Goal: Find specific page/section: Find specific page/section

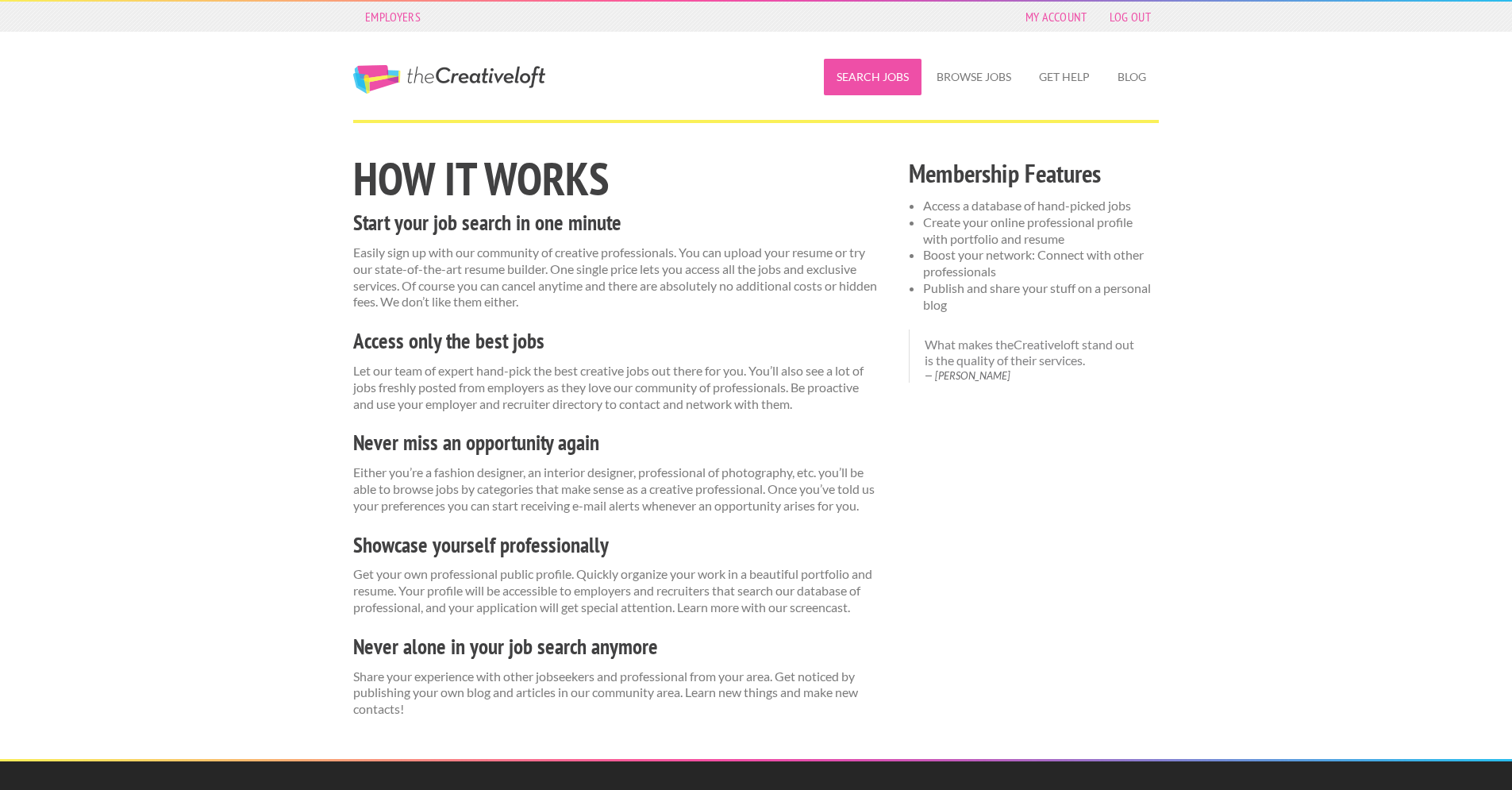
click at [854, 85] on link "Search Jobs" at bounding box center [873, 77] width 98 height 37
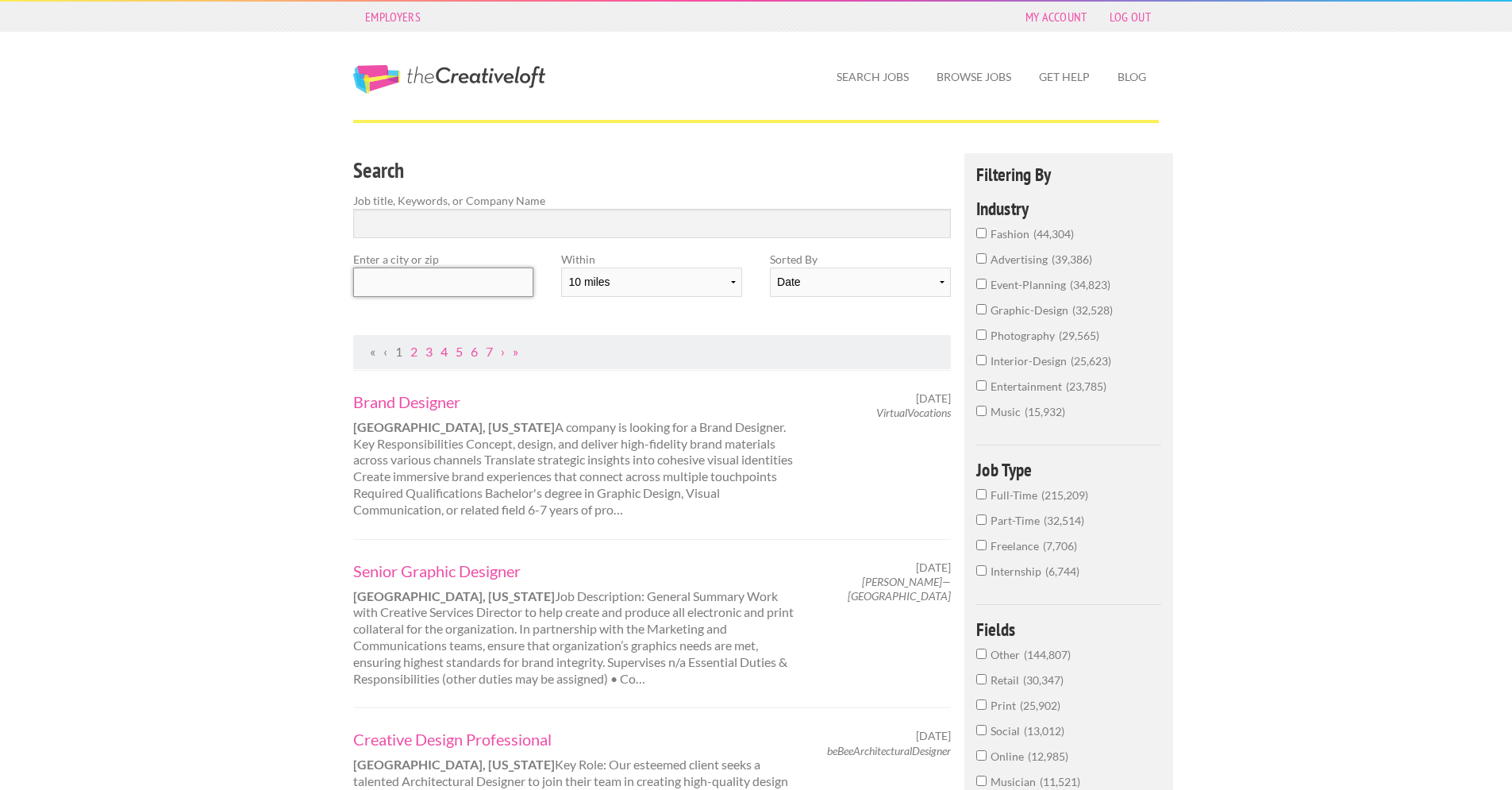
click at [403, 280] on input "text" at bounding box center [443, 282] width 180 height 29
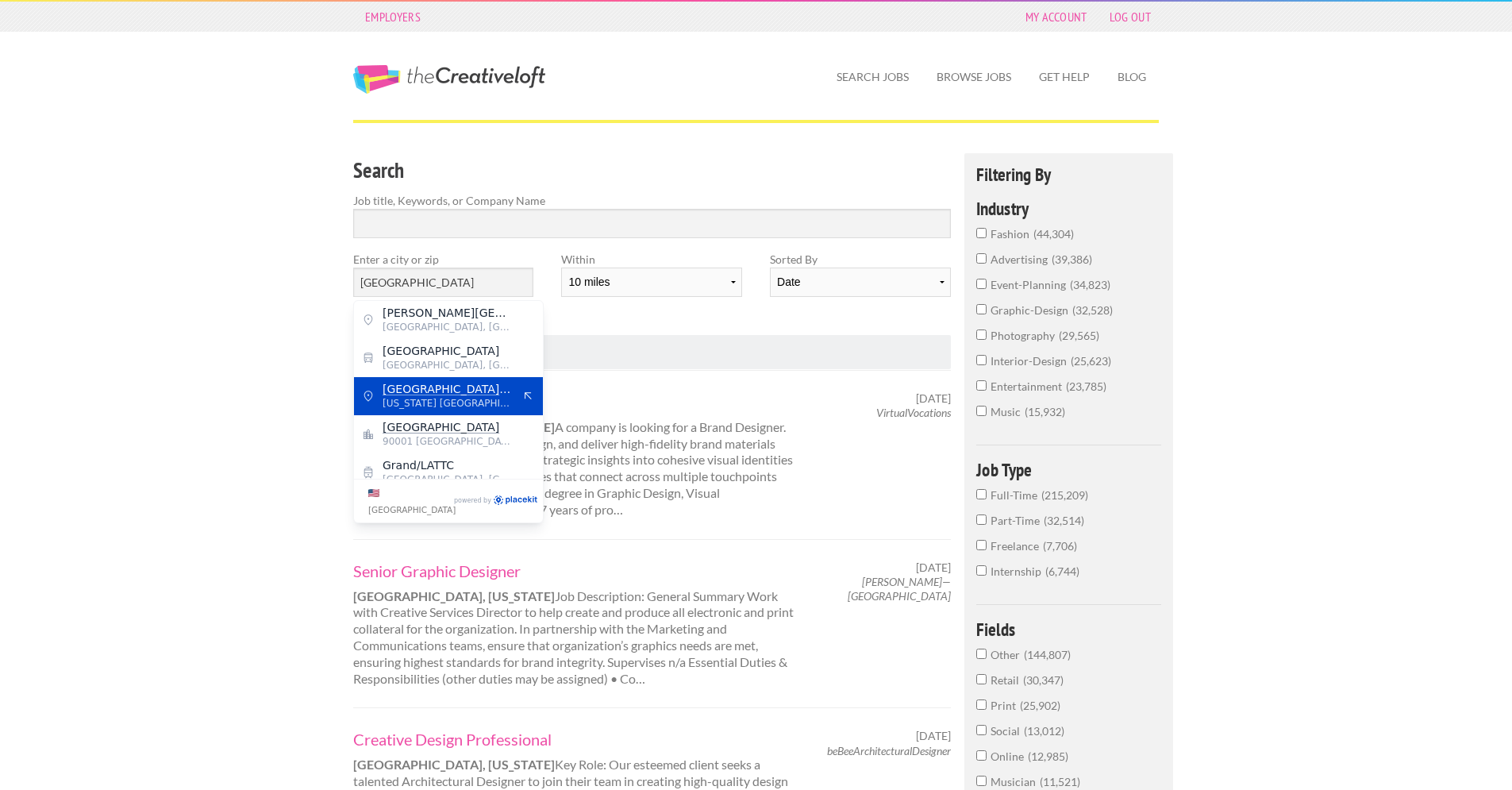
click at [444, 393] on mark "[GEOGRAPHIC_DATA]" at bounding box center [446, 389] width 128 height 13
type input "[GEOGRAPHIC_DATA]"
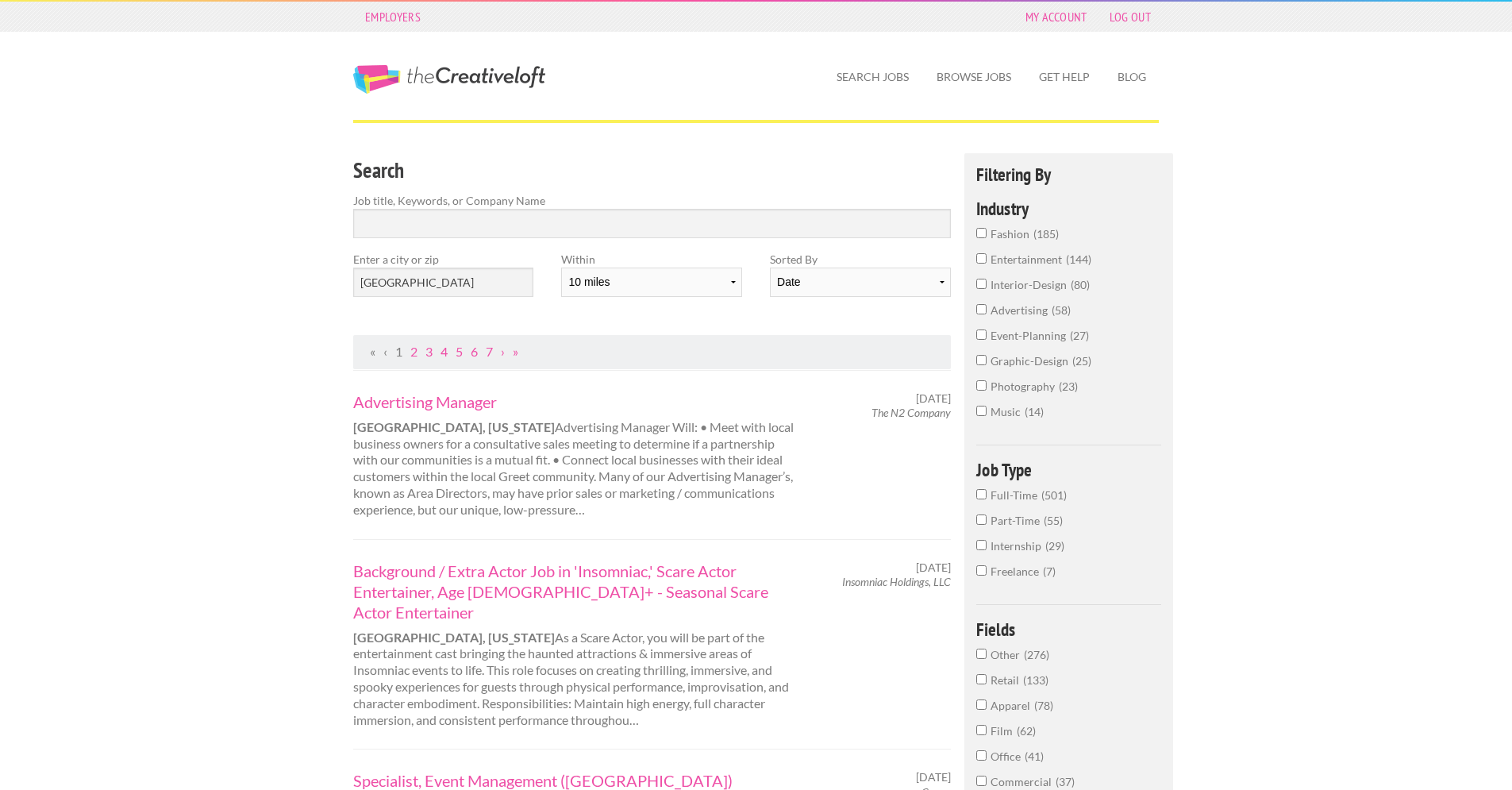
click at [981, 575] on input "Freelance 7" at bounding box center [981, 570] width 11 height 11
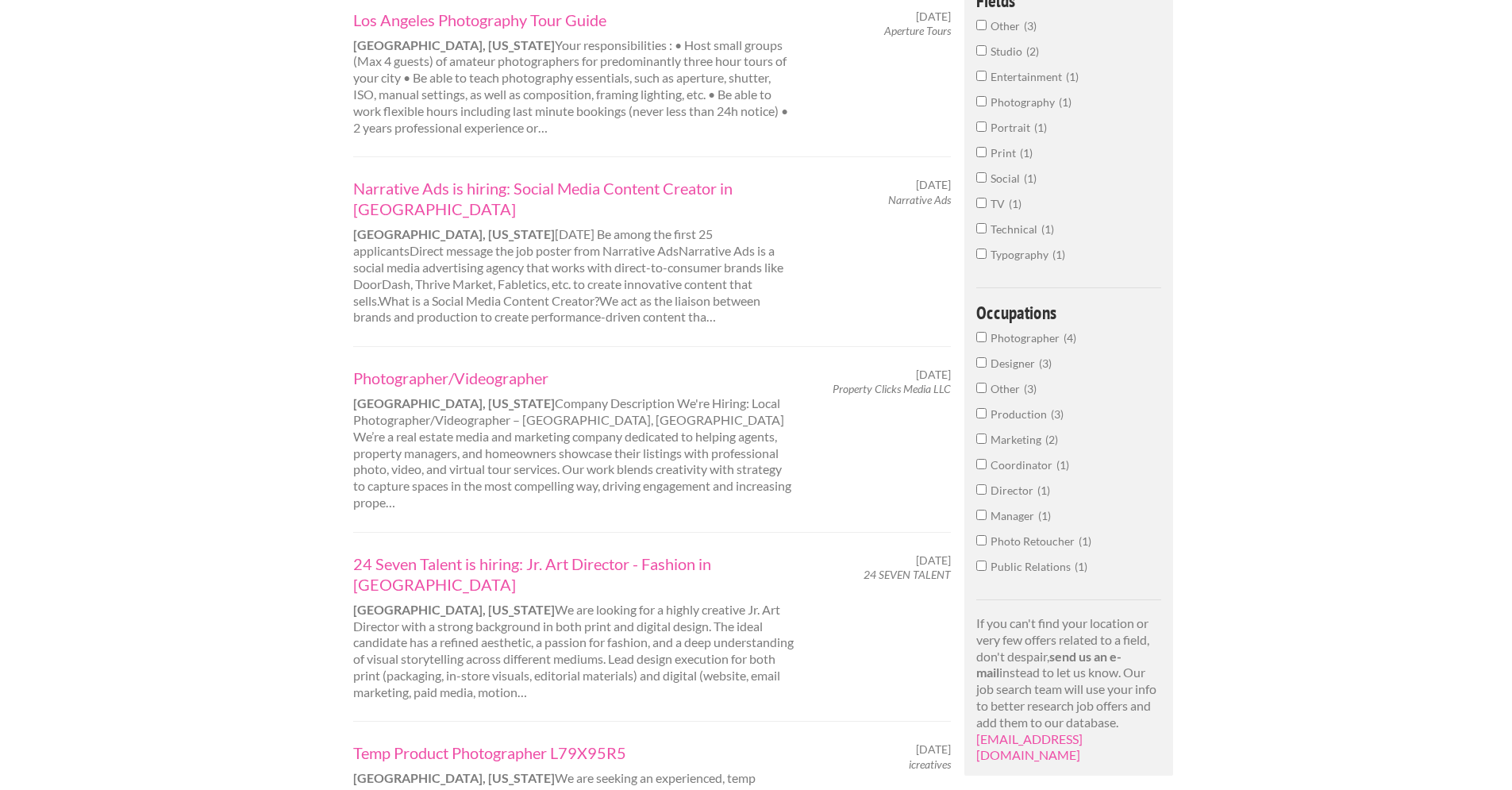
scroll to position [624, 0]
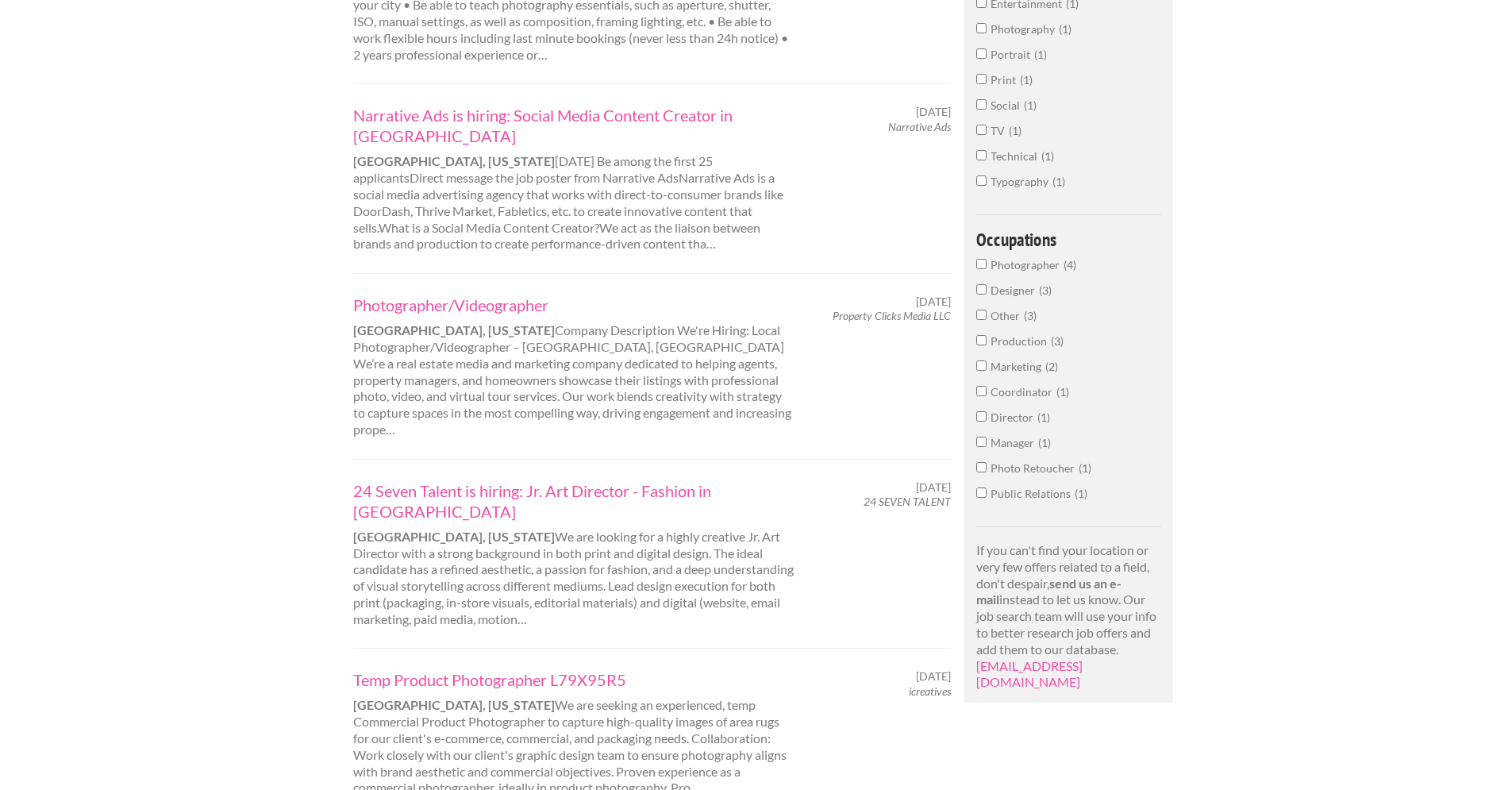
click at [981, 320] on input "Other 3" at bounding box center [981, 314] width 11 height 11
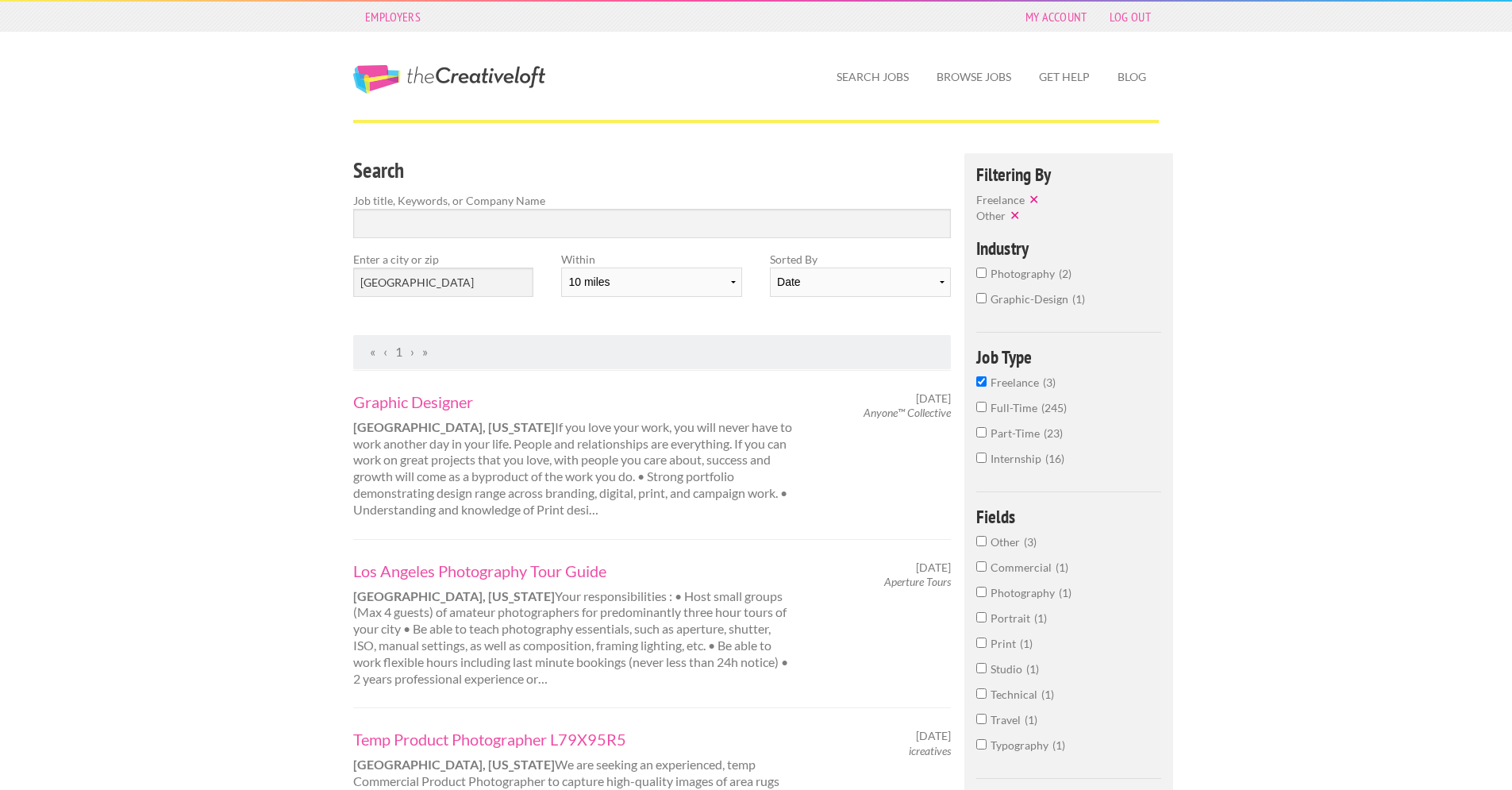
click at [986, 387] on input "Freelance 3" at bounding box center [981, 381] width 11 height 11
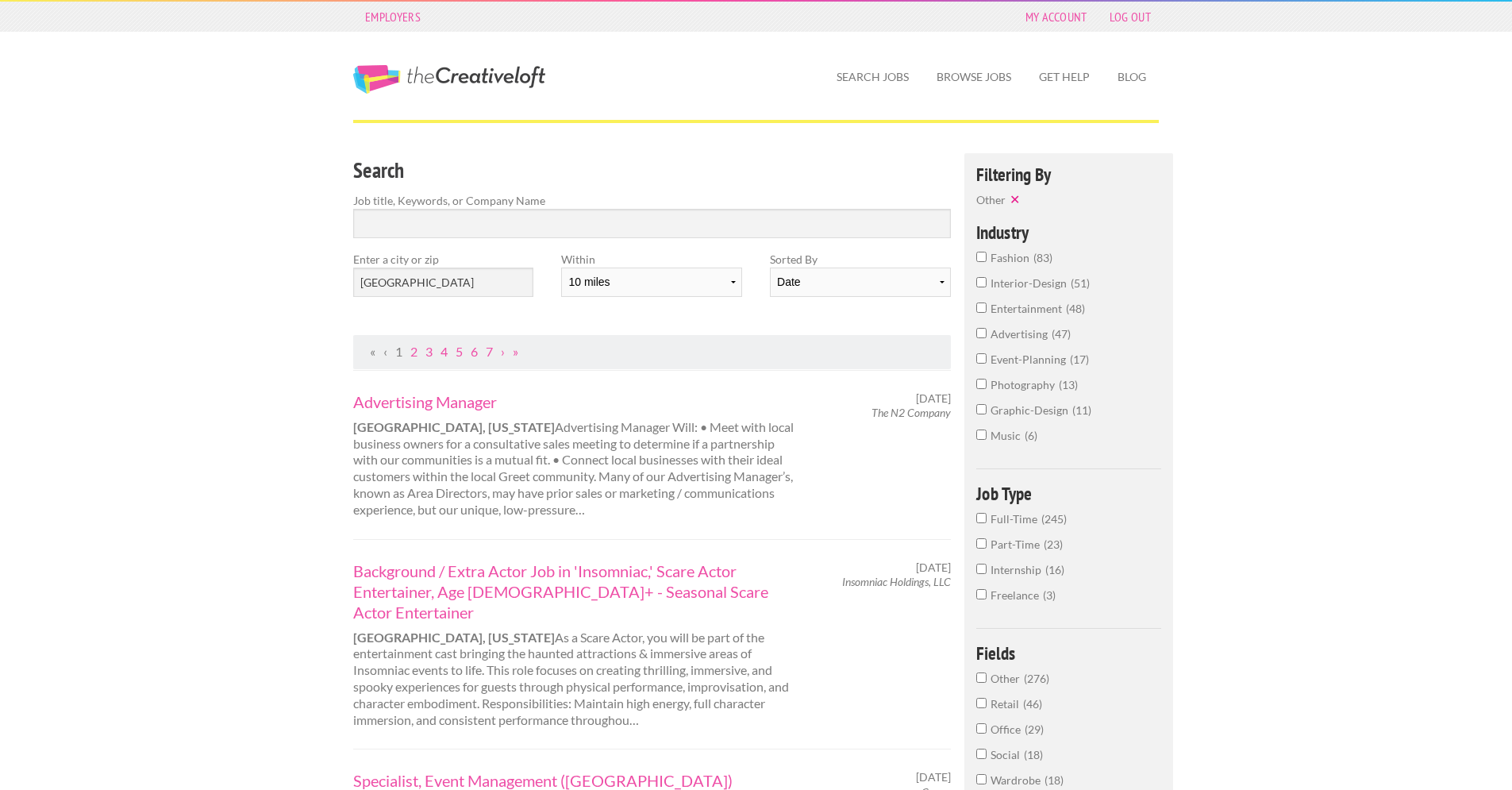
click at [980, 548] on input "Part-Time 23" at bounding box center [981, 544] width 11 height 11
